Goal: Task Accomplishment & Management: Complete application form

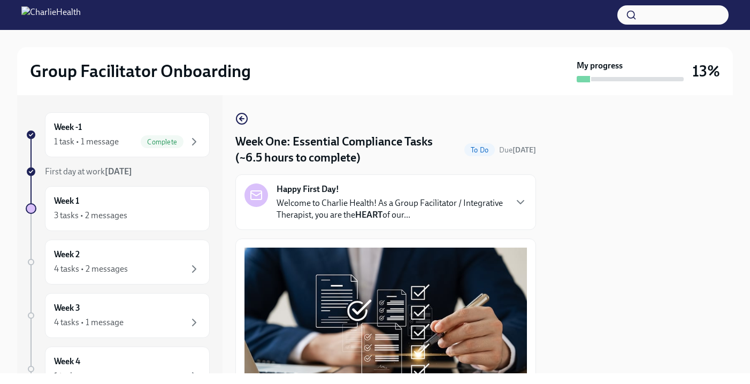
scroll to position [2382, 0]
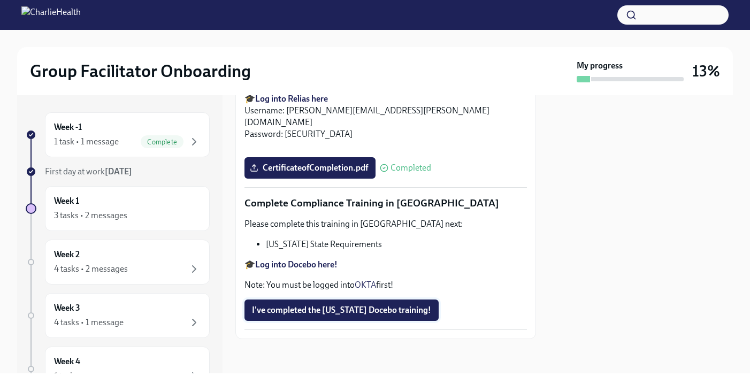
click at [332, 312] on span "I've completed the [US_STATE] Docebo training!" at bounding box center [341, 310] width 179 height 11
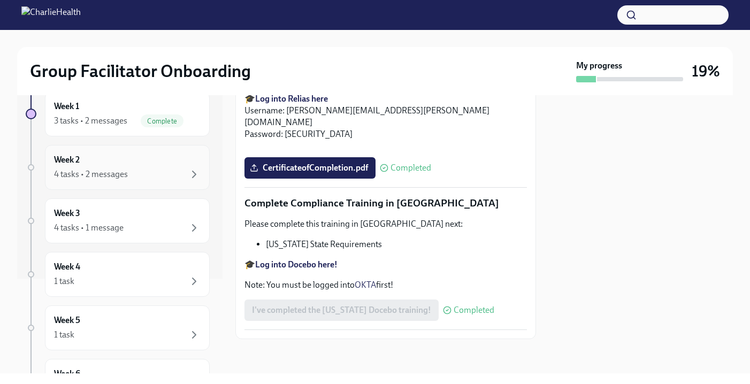
scroll to position [0, 0]
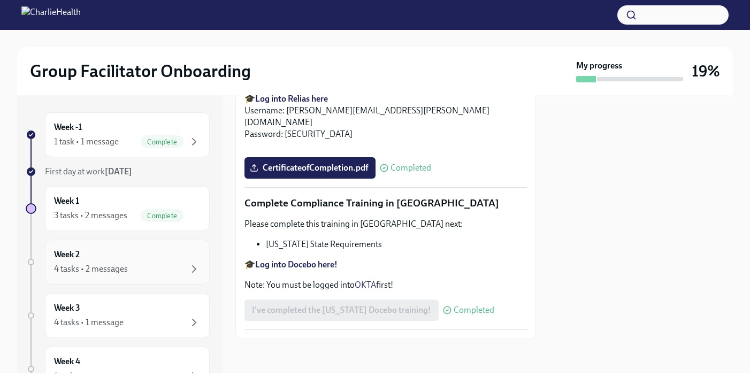
click at [135, 269] on div "4 tasks • 2 messages" at bounding box center [127, 269] width 147 height 13
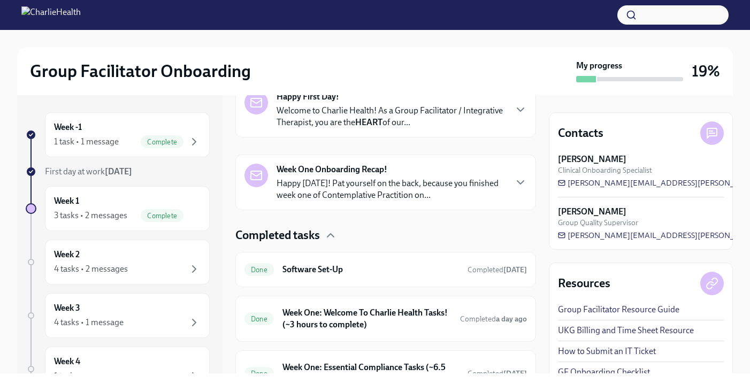
scroll to position [247, 0]
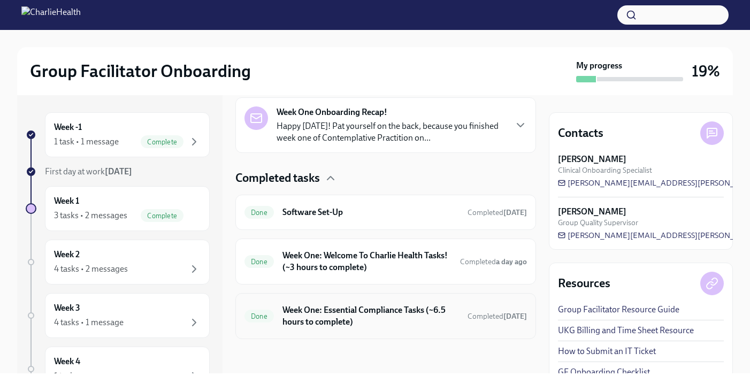
click at [406, 323] on h6 "Week One: Essential Compliance Tasks (~6.5 hours to complete)" at bounding box center [370, 316] width 177 height 24
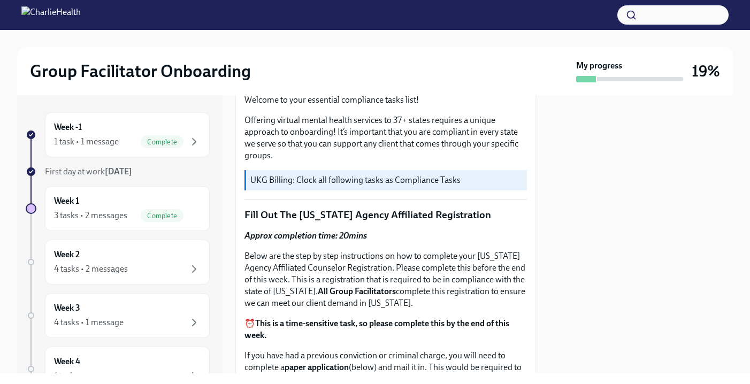
scroll to position [301, 0]
